Goal: Task Accomplishment & Management: Use online tool/utility

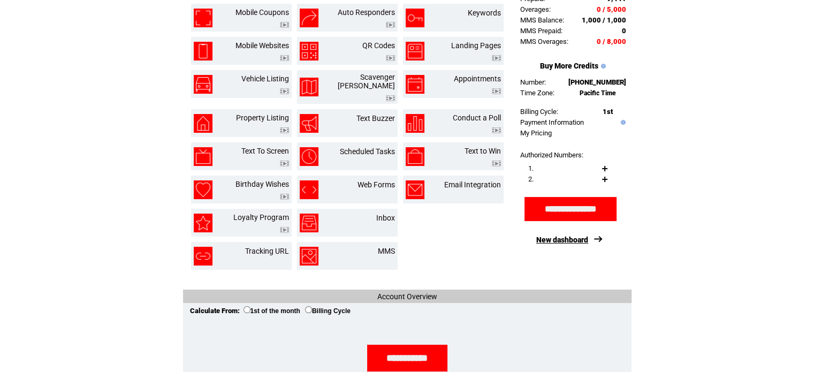
scroll to position [124, 0]
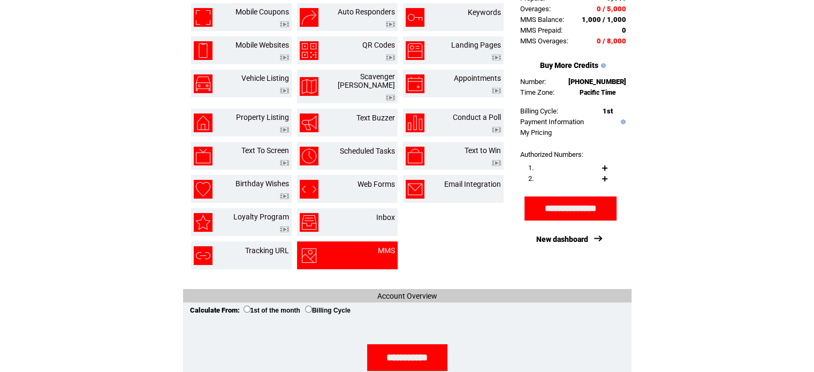
click at [346, 254] on td at bounding box center [326, 255] width 53 height 19
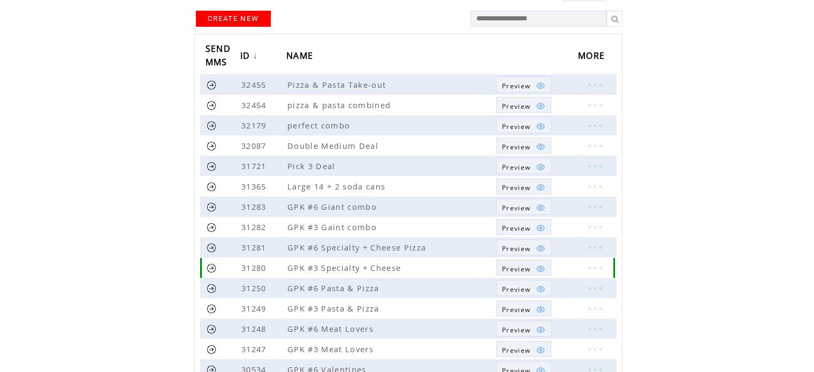
scroll to position [101, 0]
click at [517, 122] on span "Preview" at bounding box center [516, 126] width 28 height 9
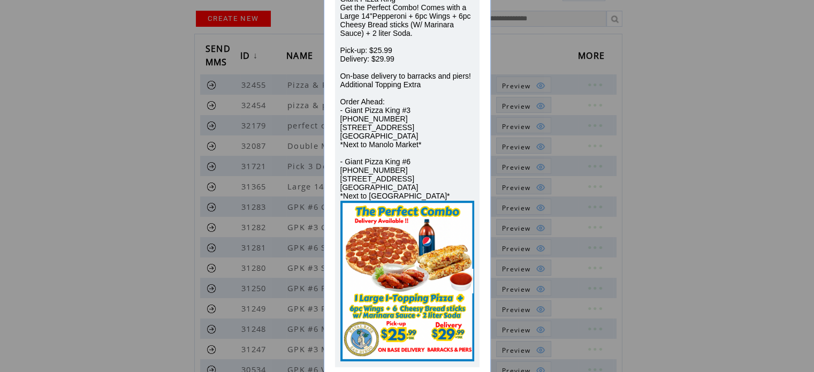
scroll to position [119, 0]
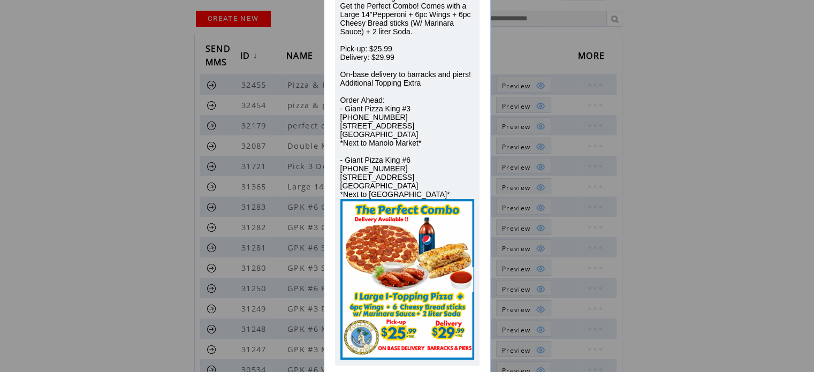
click at [768, 73] on div "PREVIEW Giant Pizza King Get the Perfect Combo! Comes with a Large 14"Pepperoni…" at bounding box center [407, 186] width 814 height 372
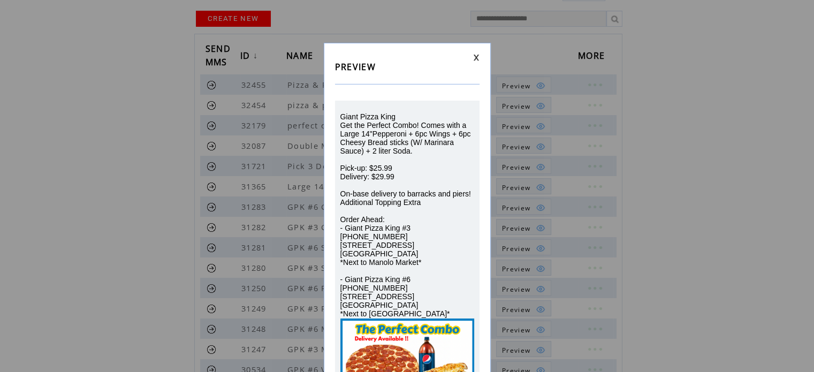
click at [475, 54] on link at bounding box center [476, 57] width 6 height 7
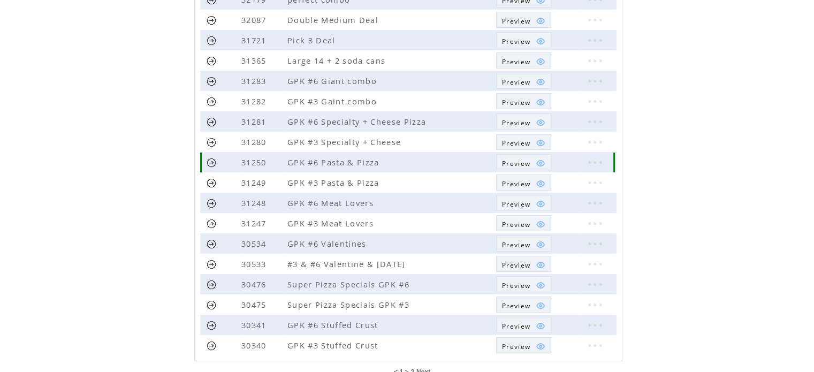
scroll to position [229, 0]
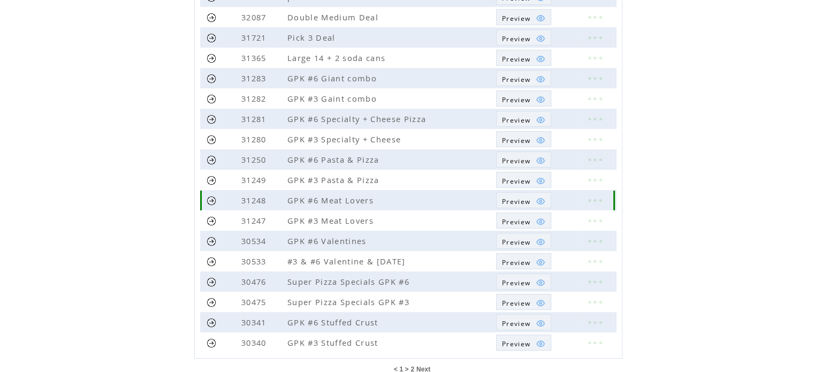
click at [437, 200] on td "GPK #6 Meat Lovers" at bounding box center [391, 200] width 210 height 20
click at [523, 197] on span "Preview" at bounding box center [516, 201] width 28 height 9
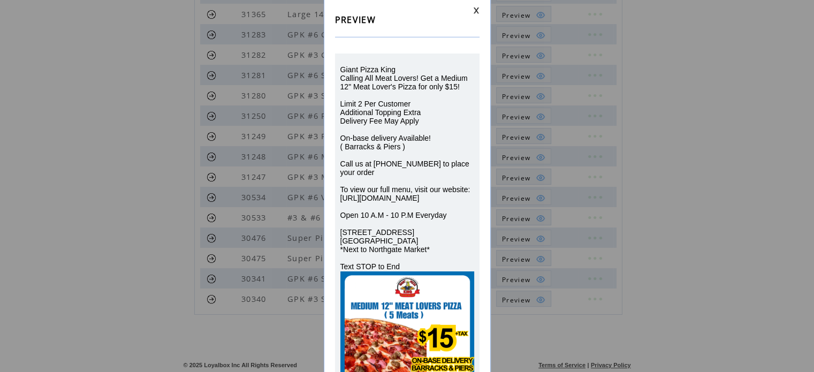
scroll to position [0, 0]
